Goal: Book appointment/travel/reservation

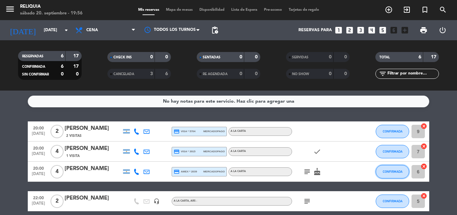
click at [383, 173] on button "CONFIRMADA" at bounding box center [392, 171] width 33 height 13
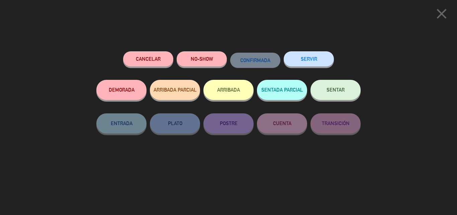
click at [347, 93] on button "SENTAR" at bounding box center [336, 90] width 50 height 20
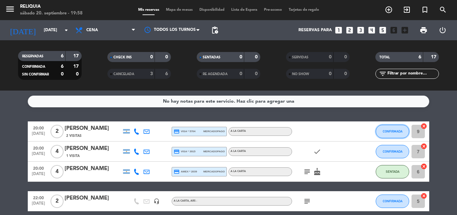
click at [404, 128] on button "CONFIRMADA" at bounding box center [392, 131] width 33 height 13
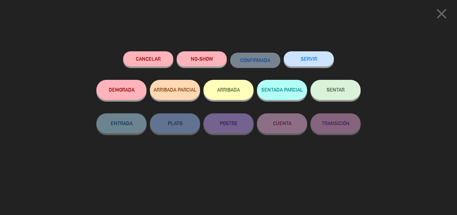
click at [343, 85] on button "SENTAR" at bounding box center [336, 90] width 50 height 20
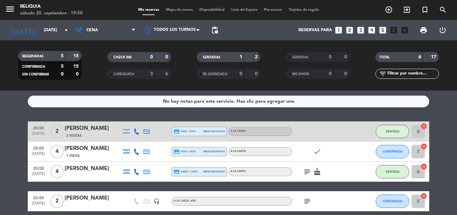
click at [304, 171] on icon "subject" at bounding box center [307, 171] width 8 height 8
click at [318, 171] on icon "cake" at bounding box center [317, 171] width 8 height 8
click at [6, 125] on bookings-row "20:00 [DATE] 2 [PERSON_NAME] 2 Visitas credit_card visa * 5704 mercadopago A LA…" at bounding box center [228, 190] width 457 height 139
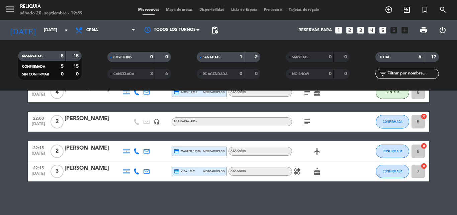
click at [296, 172] on icon "healing" at bounding box center [297, 171] width 8 height 8
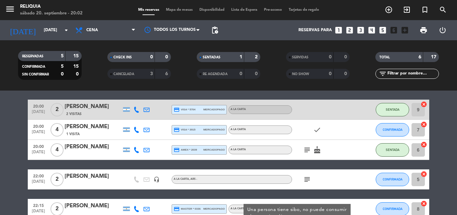
scroll to position [33, 0]
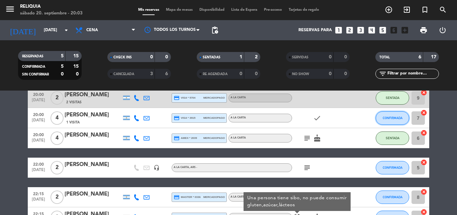
click at [401, 121] on button "CONFIRMADA" at bounding box center [392, 117] width 33 height 13
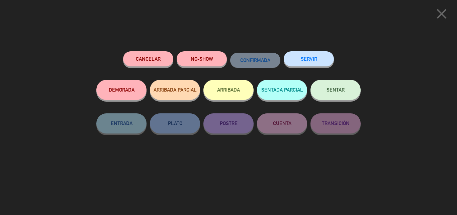
click at [326, 78] on div "SERVIR" at bounding box center [309, 65] width 50 height 28
click at [331, 90] on span "SENTAR" at bounding box center [336, 90] width 18 height 6
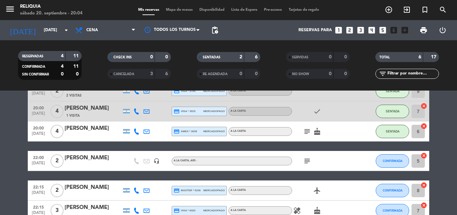
scroll to position [79, 0]
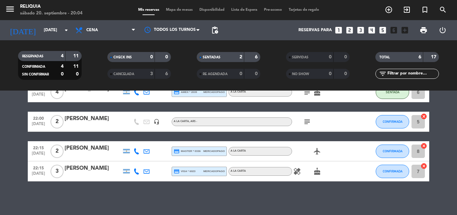
drag, startPoint x: 304, startPoint y: 126, endPoint x: 205, endPoint y: 124, distance: 99.1
click at [305, 126] on div "subject" at bounding box center [322, 122] width 60 height 20
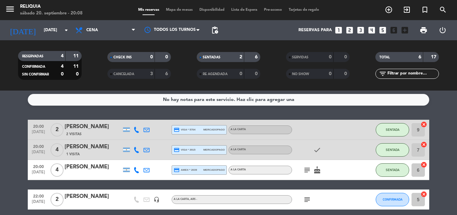
scroll to position [0, 0]
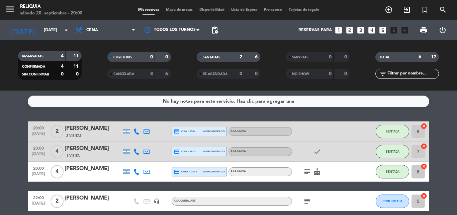
click at [310, 173] on icon "subject" at bounding box center [307, 171] width 8 height 8
click at [319, 173] on icon "cake" at bounding box center [317, 171] width 8 height 8
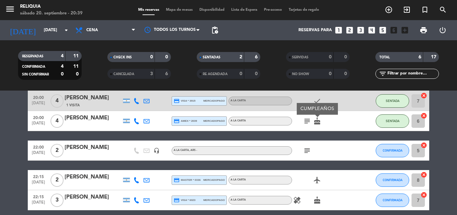
scroll to position [12, 0]
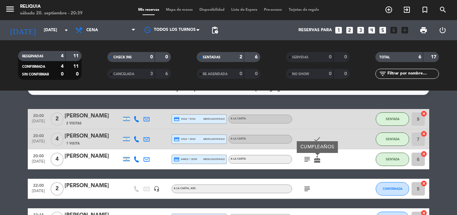
click at [352, 31] on icon "looks_two" at bounding box center [350, 30] width 9 height 9
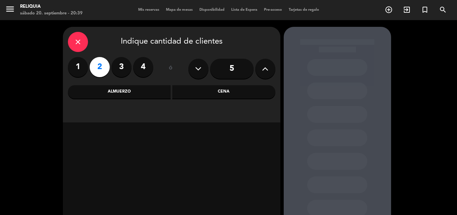
click at [191, 97] on div "Cena" at bounding box center [223, 91] width 103 height 13
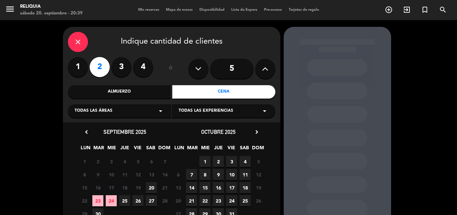
click at [151, 188] on span "20" at bounding box center [151, 187] width 11 height 11
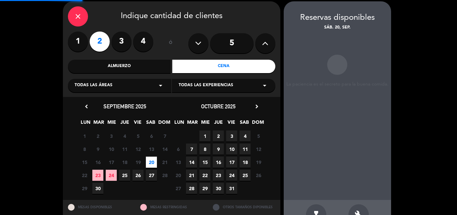
scroll to position [27, 0]
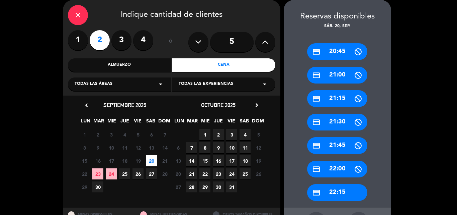
click at [343, 119] on div "credit_card 21:30" at bounding box center [337, 122] width 60 height 17
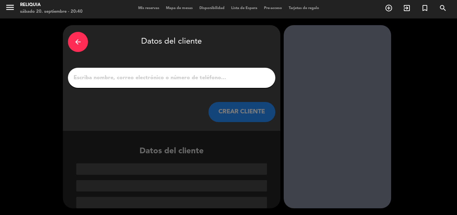
click at [162, 76] on input "1" at bounding box center [172, 77] width 198 height 9
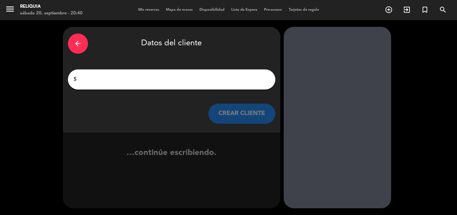
scroll to position [0, 0]
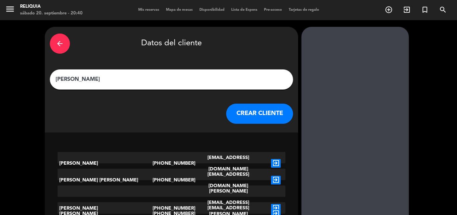
type input "[PERSON_NAME]"
click at [226, 115] on button "CREAR CLIENTE" at bounding box center [259, 113] width 67 height 20
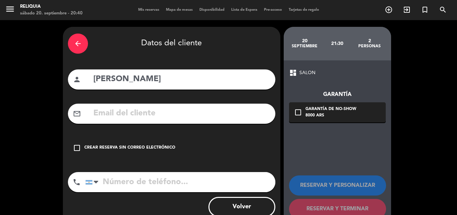
click at [75, 34] on div "arrow_back Datos del cliente" at bounding box center [172, 43] width 208 height 23
click at [72, 43] on div "arrow_back" at bounding box center [78, 43] width 20 height 20
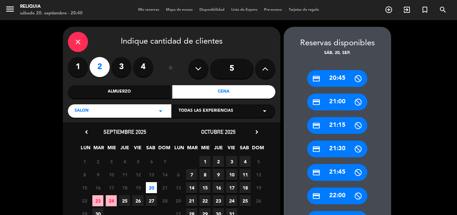
click at [73, 43] on div "close" at bounding box center [78, 42] width 20 height 20
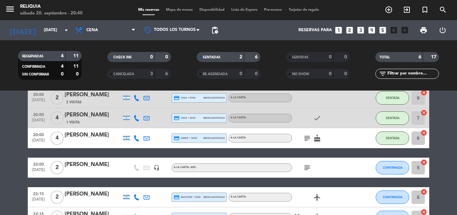
scroll to position [79, 0]
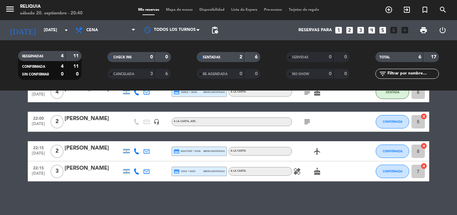
click at [350, 34] on icon "looks_two" at bounding box center [350, 30] width 9 height 9
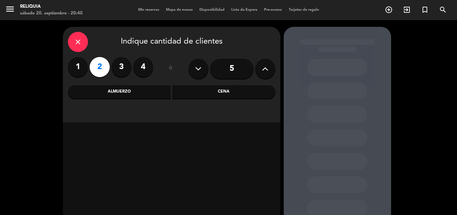
click at [181, 92] on div "Cena" at bounding box center [223, 91] width 103 height 13
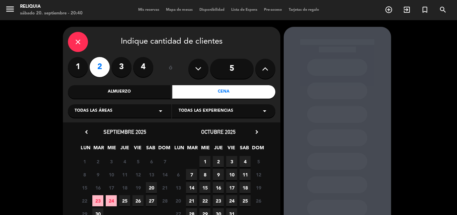
click at [157, 187] on div "15 16 17 18 19 20 21 Cerrado" at bounding box center [125, 187] width 94 height 13
click at [154, 187] on span "20" at bounding box center [151, 187] width 11 height 11
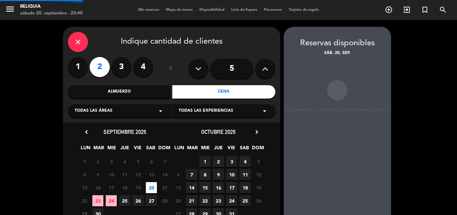
scroll to position [27, 0]
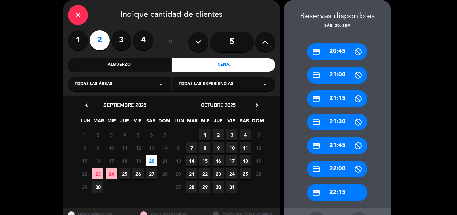
click at [345, 162] on div "credit_card 22:00" at bounding box center [337, 168] width 60 height 17
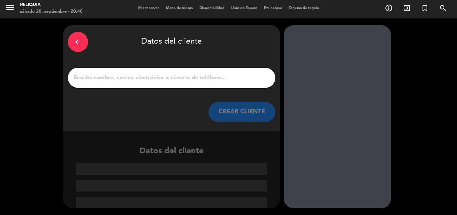
scroll to position [2, 0]
click at [225, 79] on input "1" at bounding box center [172, 77] width 198 height 9
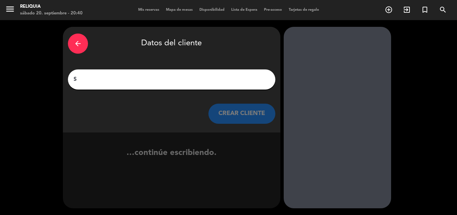
scroll to position [0, 0]
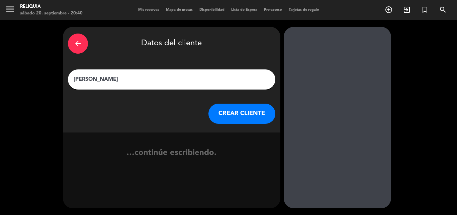
type input "[PERSON_NAME]"
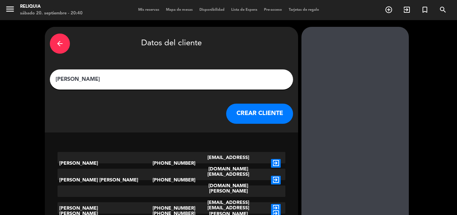
click at [251, 111] on button "CREAR CLIENTE" at bounding box center [259, 113] width 67 height 20
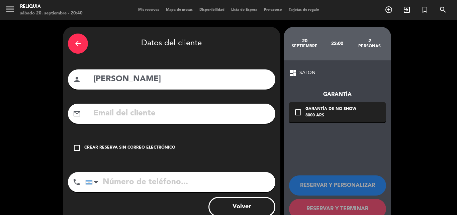
click at [103, 151] on div "check_box_outline_blank Crear reserva sin correo electrónico" at bounding box center [172, 148] width 208 height 20
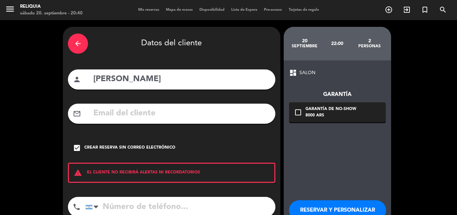
click at [137, 203] on input "tel" at bounding box center [180, 207] width 190 height 20
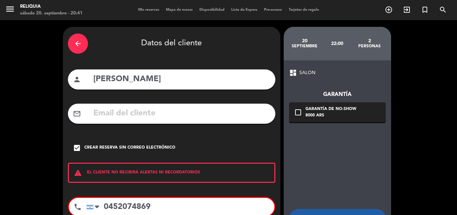
click at [83, 211] on div "phone" at bounding box center [77, 207] width 17 height 18
click at [85, 206] on div "phone" at bounding box center [77, 207] width 17 height 18
click at [91, 204] on div at bounding box center [94, 206] width 15 height 17
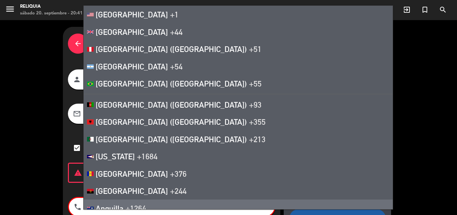
click at [50, 184] on div "arrow_back Datos del cliente person [PERSON_NAME] mail_outline check_box Crear …" at bounding box center [228, 143] width 457 height 247
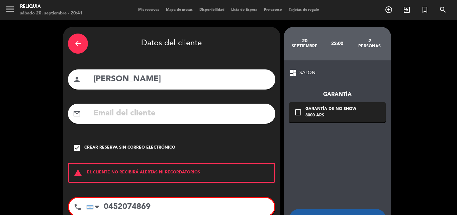
click at [102, 209] on input "0452074869" at bounding box center [180, 207] width 188 height 18
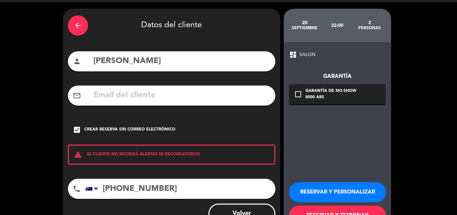
scroll to position [33, 0]
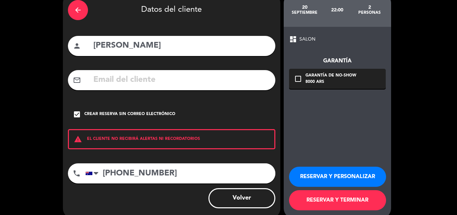
type input "[PHONE_NUMBER]"
click at [312, 200] on button "RESERVAR Y TERMINAR" at bounding box center [337, 200] width 97 height 20
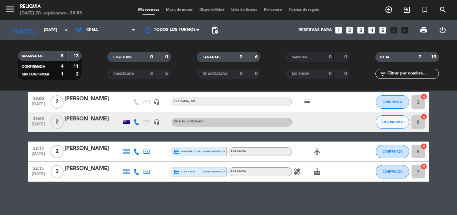
scroll to position [99, 0]
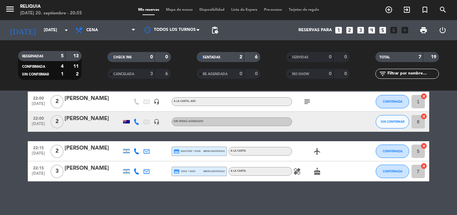
click at [293, 170] on icon "healing" at bounding box center [297, 171] width 8 height 8
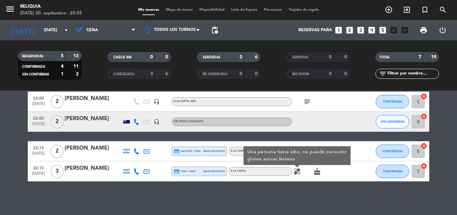
click at [72, 181] on div "No hay notas para este servicio. Haz clic para agregar una 20:00 [DATE] 2 [PERS…" at bounding box center [228, 152] width 457 height 124
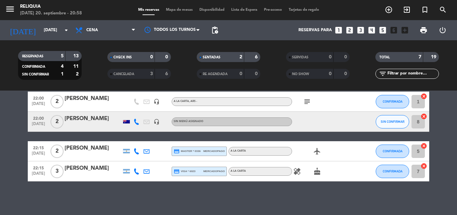
click at [350, 32] on icon "looks_two" at bounding box center [350, 30] width 9 height 9
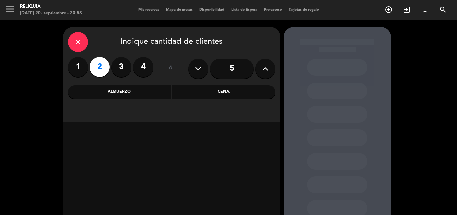
click at [261, 94] on div "Cena" at bounding box center [223, 91] width 103 height 13
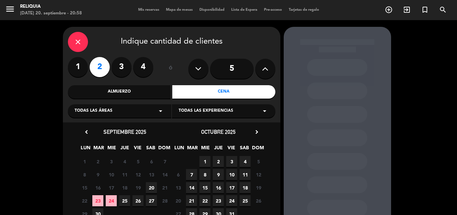
click at [149, 187] on span "20" at bounding box center [151, 187] width 11 height 11
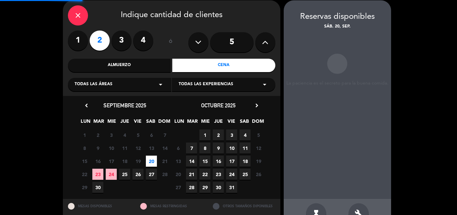
scroll to position [27, 0]
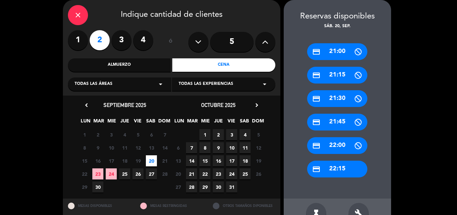
click at [347, 165] on div "credit_card 22:15" at bounding box center [337, 168] width 60 height 17
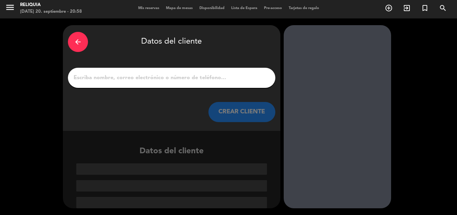
click at [194, 73] on input "1" at bounding box center [172, 77] width 198 height 9
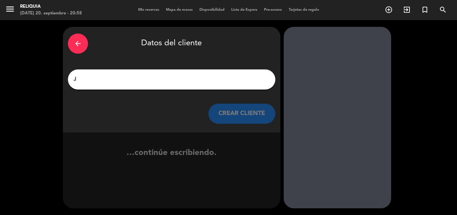
scroll to position [0, 0]
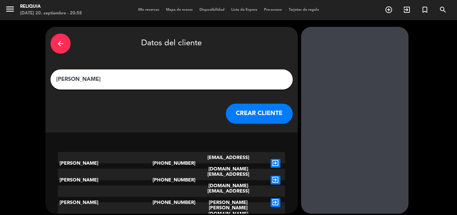
type input "[PERSON_NAME]"
click at [228, 116] on button "CREAR CLIENTE" at bounding box center [259, 113] width 67 height 20
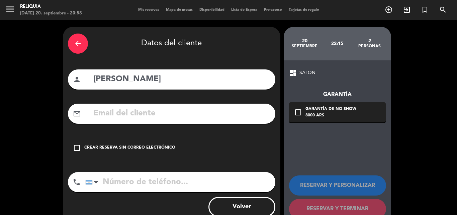
click at [130, 147] on div "Crear reserva sin correo electrónico" at bounding box center [129, 147] width 91 height 7
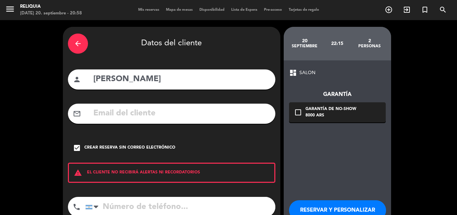
click at [128, 203] on input "tel" at bounding box center [180, 207] width 190 height 20
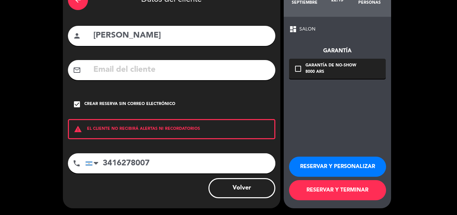
type input "3416278007"
click at [327, 193] on button "RESERVAR Y TERMINAR" at bounding box center [337, 190] width 97 height 20
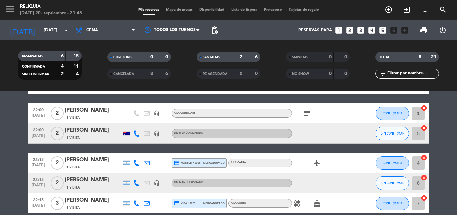
scroll to position [86, 0]
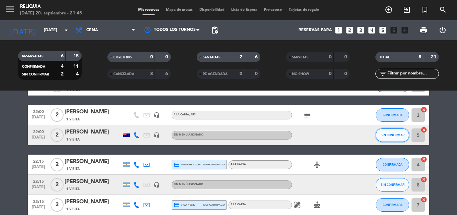
click at [401, 137] on button "SIN CONFIRMAR" at bounding box center [392, 134] width 33 height 13
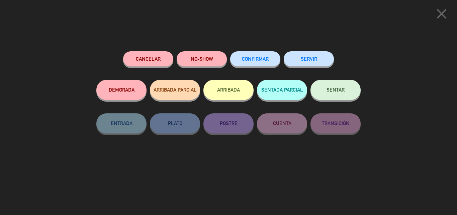
click at [339, 94] on button "SENTAR" at bounding box center [336, 90] width 50 height 20
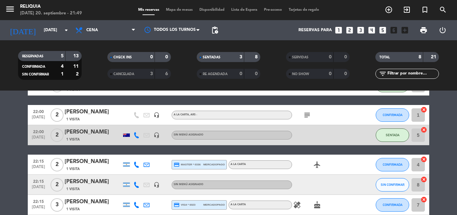
click at [126, 134] on div at bounding box center [126, 134] width 7 height 3
click at [134, 136] on icon at bounding box center [137, 135] width 6 height 6
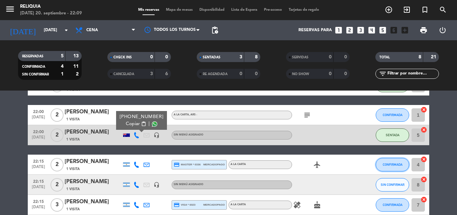
click at [393, 166] on button "CONFIRMADA" at bounding box center [392, 164] width 33 height 13
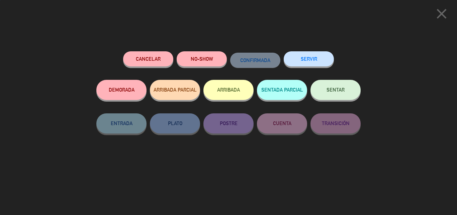
click at [345, 89] on button "SENTAR" at bounding box center [336, 90] width 50 height 20
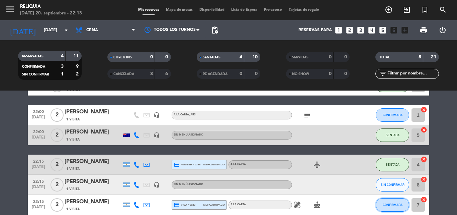
click at [403, 208] on button "CONFIRMADA" at bounding box center [392, 204] width 33 height 13
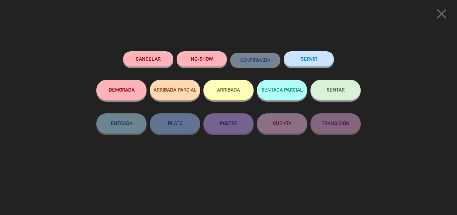
click at [347, 95] on button "SENTAR" at bounding box center [336, 90] width 50 height 20
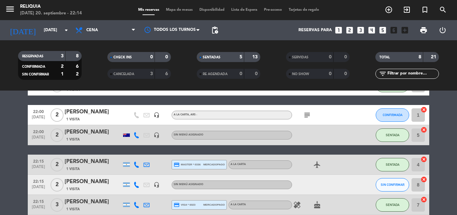
scroll to position [120, 0]
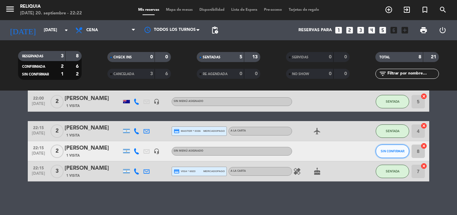
click at [387, 153] on button "SIN CONFIRMAR" at bounding box center [392, 150] width 33 height 13
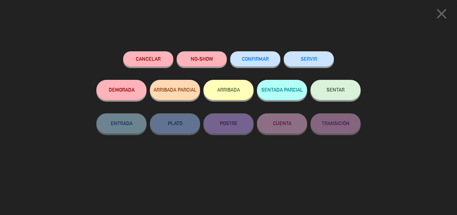
click at [338, 93] on button "SENTAR" at bounding box center [336, 90] width 50 height 20
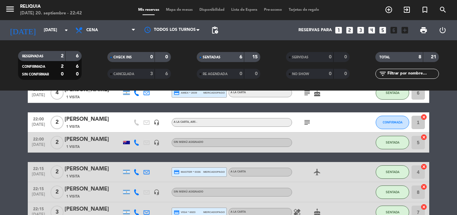
scroll to position [19, 0]
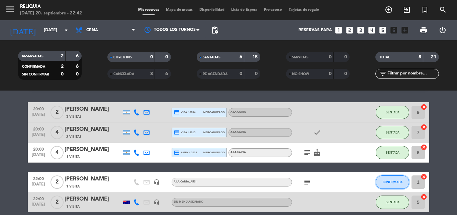
click at [382, 180] on button "CONFIRMADA" at bounding box center [392, 181] width 33 height 13
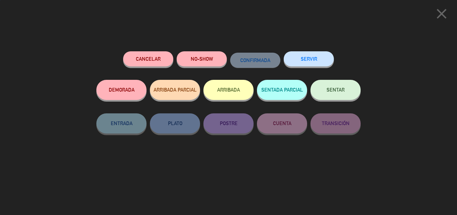
click at [325, 92] on button "SENTAR" at bounding box center [336, 90] width 50 height 20
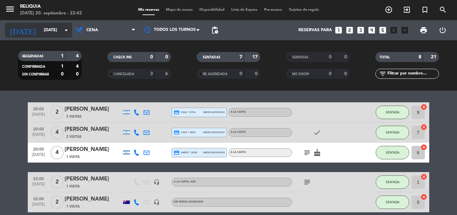
click at [19, 32] on icon "[DATE]" at bounding box center [22, 30] width 35 height 15
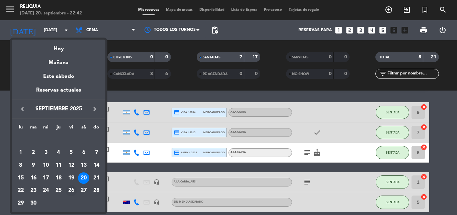
click at [65, 190] on td "26" at bounding box center [71, 190] width 13 height 13
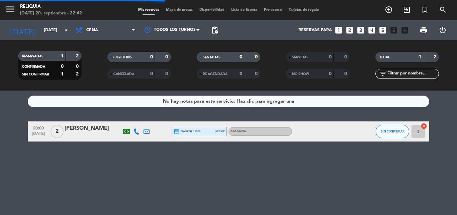
scroll to position [0, 0]
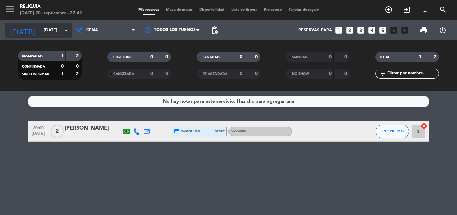
click at [32, 12] on div "[DATE] 20. septiembre - 22:42" at bounding box center [51, 13] width 62 height 7
click at [42, 29] on input "[DATE]" at bounding box center [69, 29] width 57 height 11
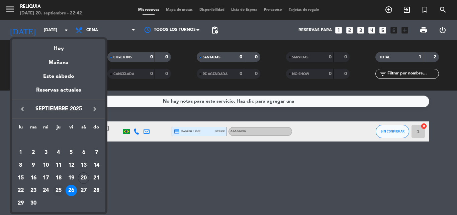
click at [62, 189] on div "25" at bounding box center [58, 190] width 11 height 11
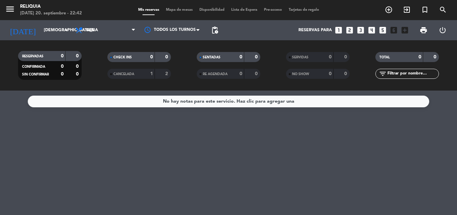
click at [57, 44] on div "RESERVADAS 0 0 CONFIRMADA 0 0 SIN CONFIRMAR 0 0 CHECK INS 0 0 CANCELADA 1 2 SEN…" at bounding box center [228, 65] width 457 height 50
click at [52, 36] on input "[DEMOGRAPHIC_DATA][DATE]" at bounding box center [69, 29] width 57 height 11
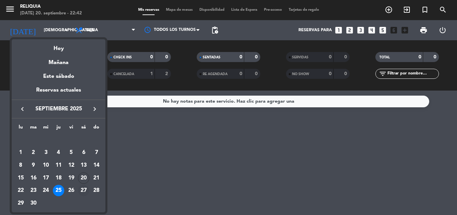
click at [82, 191] on div "27" at bounding box center [83, 190] width 11 height 11
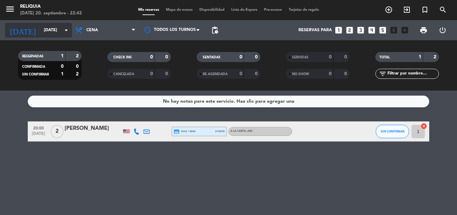
click at [41, 30] on input "[DATE]" at bounding box center [69, 29] width 57 height 11
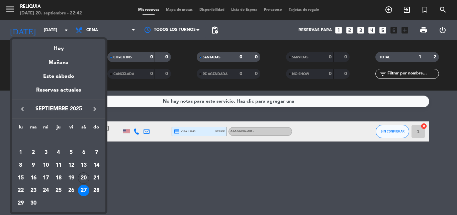
click at [136, 176] on div at bounding box center [228, 107] width 457 height 215
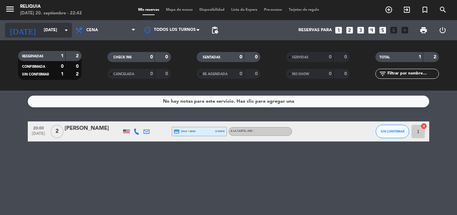
click at [43, 29] on input "[DATE]" at bounding box center [69, 29] width 57 height 11
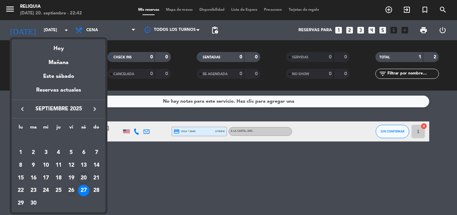
click at [72, 188] on div "26" at bounding box center [71, 190] width 11 height 11
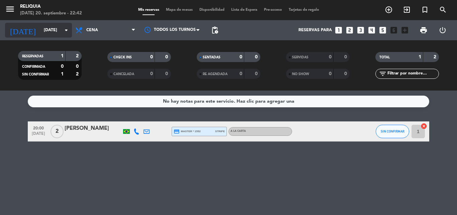
click at [47, 33] on input "[DATE]" at bounding box center [69, 29] width 57 height 11
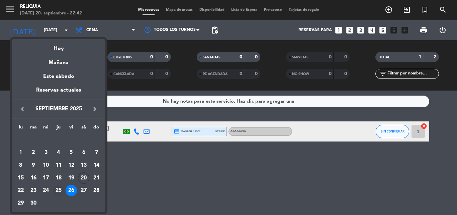
click at [58, 192] on div "25" at bounding box center [58, 190] width 11 height 11
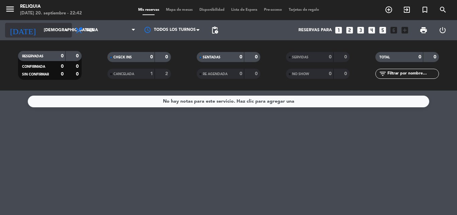
click at [52, 33] on input "[DEMOGRAPHIC_DATA][DATE]" at bounding box center [69, 29] width 57 height 11
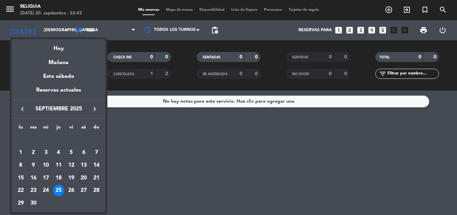
click at [72, 191] on div "26" at bounding box center [71, 190] width 11 height 11
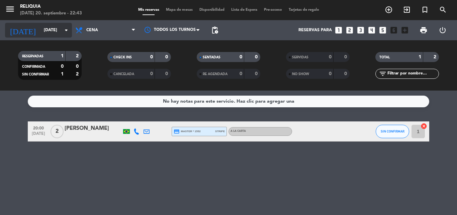
click at [41, 32] on input "[DATE]" at bounding box center [69, 29] width 57 height 11
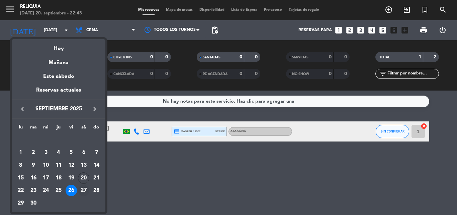
click at [82, 188] on div "27" at bounding box center [83, 190] width 11 height 11
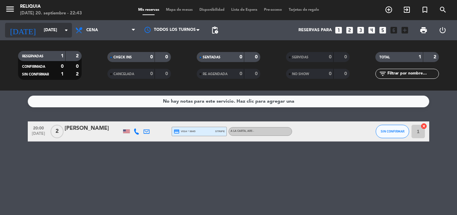
click at [50, 32] on input "[DATE]" at bounding box center [69, 29] width 57 height 11
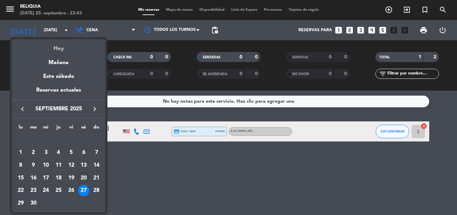
click at [57, 48] on div "Hoy" at bounding box center [59, 46] width 94 height 14
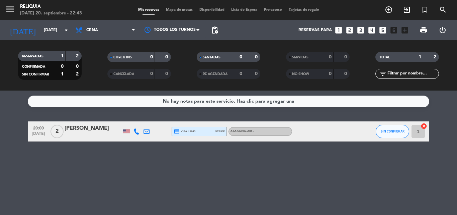
type input "[DATE]"
